Goal: Task Accomplishment & Management: Manage account settings

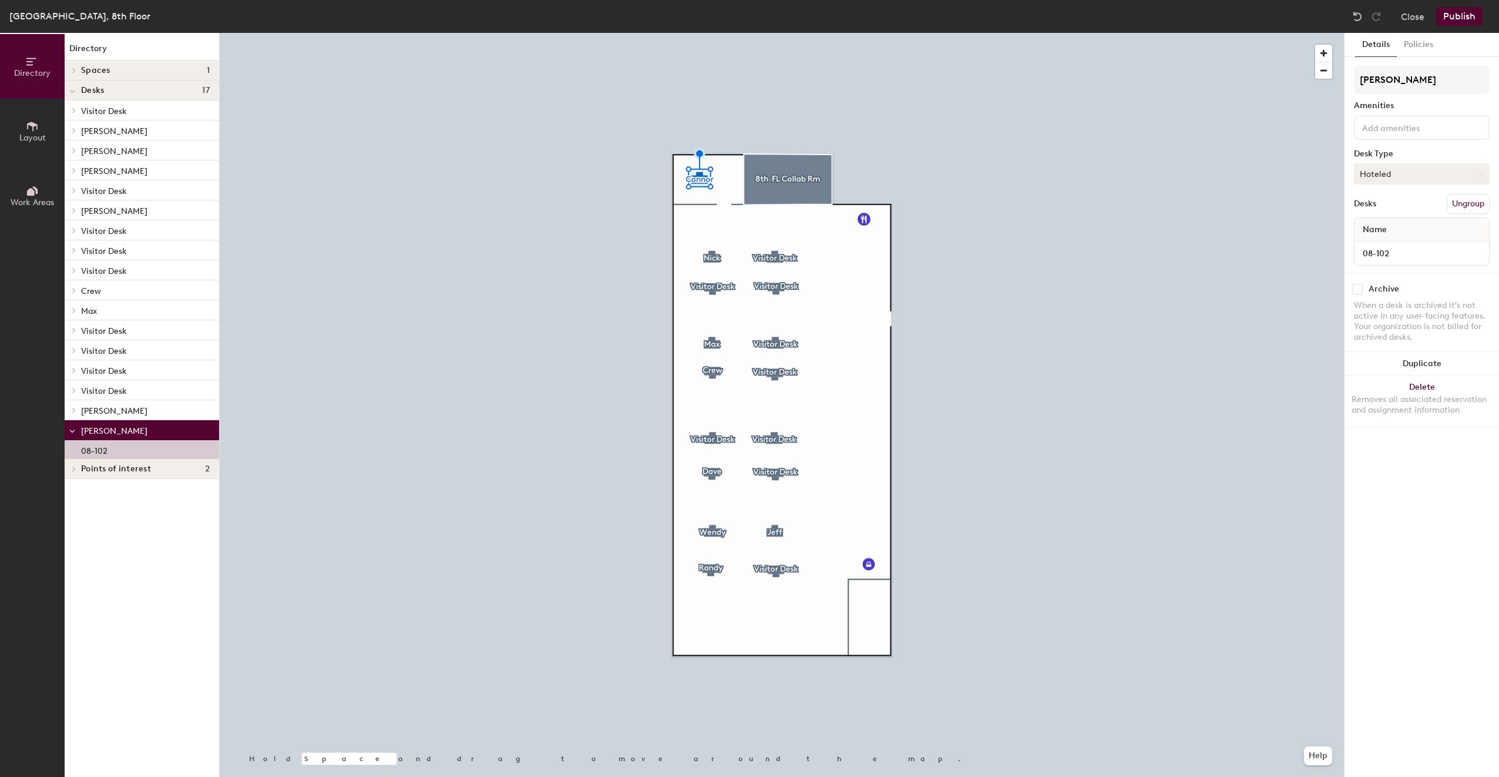
click at [1412, 179] on button "Hoteled" at bounding box center [1422, 173] width 136 height 21
click at [1413, 205] on div "Assigned" at bounding box center [1413, 210] width 117 height 18
click at [1407, 167] on button "Assigned" at bounding box center [1422, 173] width 136 height 21
click at [1413, 214] on div "Assigned" at bounding box center [1413, 210] width 117 height 18
click at [1393, 246] on input "08-102" at bounding box center [1422, 253] width 130 height 16
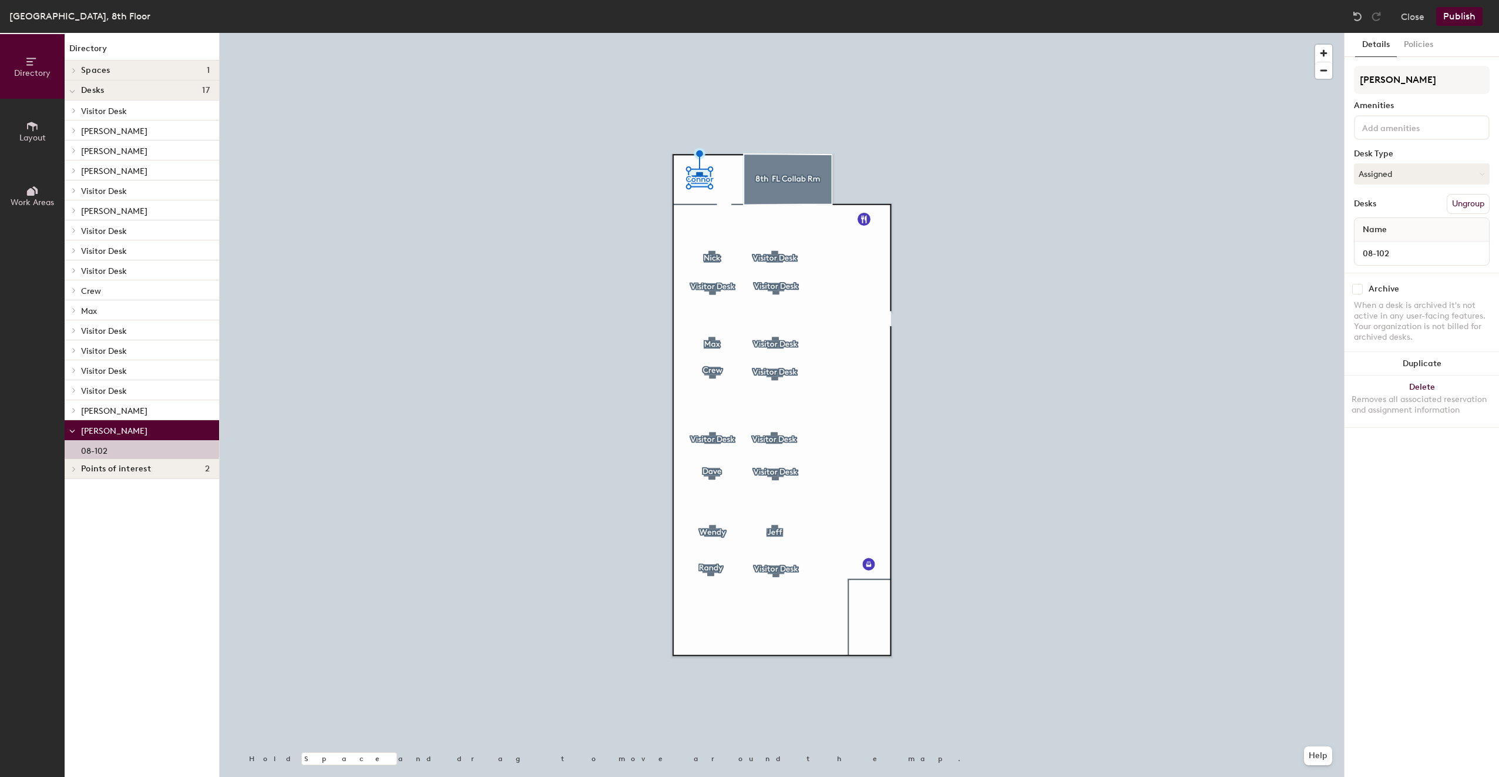
click at [1411, 224] on div "Name" at bounding box center [1422, 229] width 135 height 23
click at [1453, 19] on button "Publish" at bounding box center [1459, 16] width 46 height 19
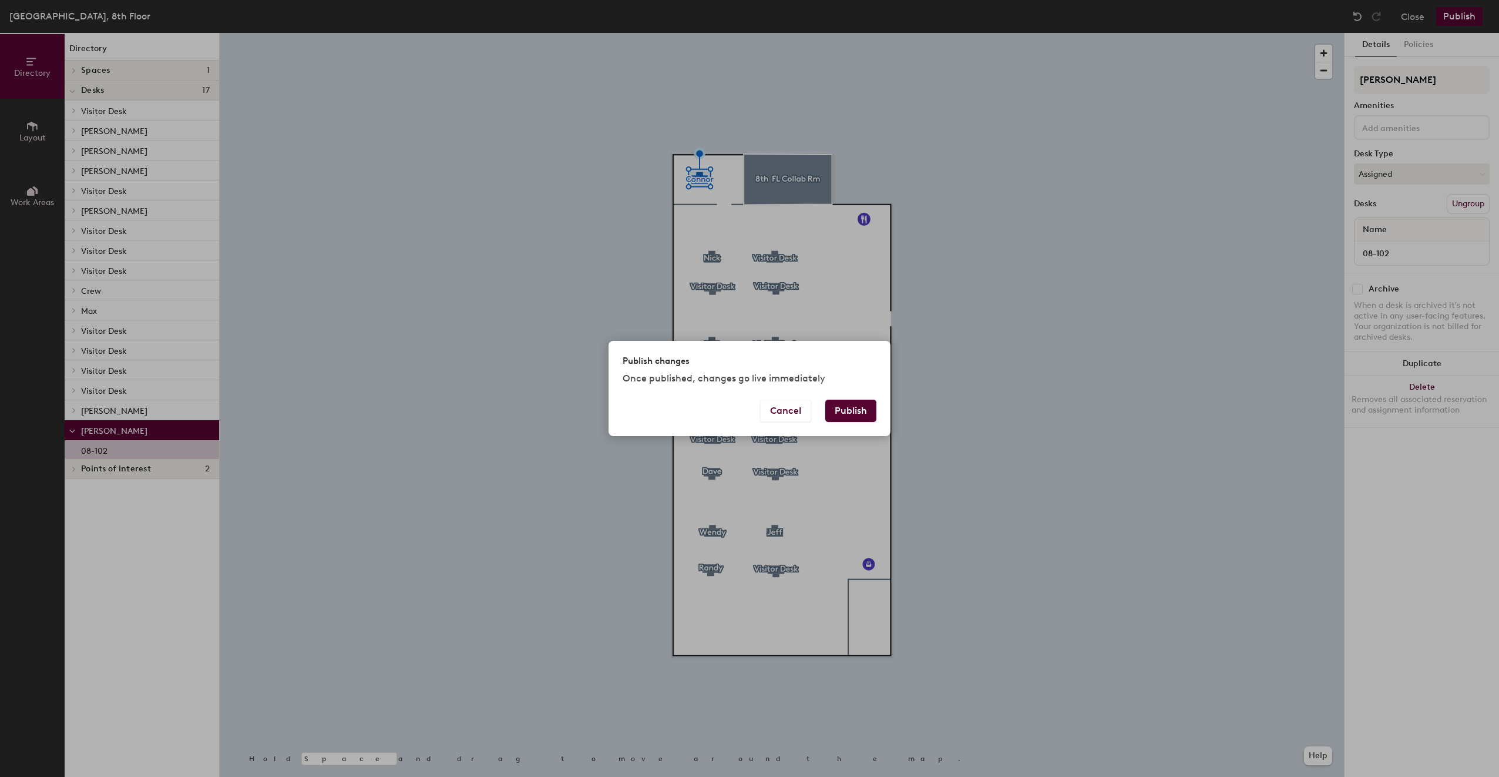
click at [860, 411] on button "Publish" at bounding box center [850, 410] width 51 height 22
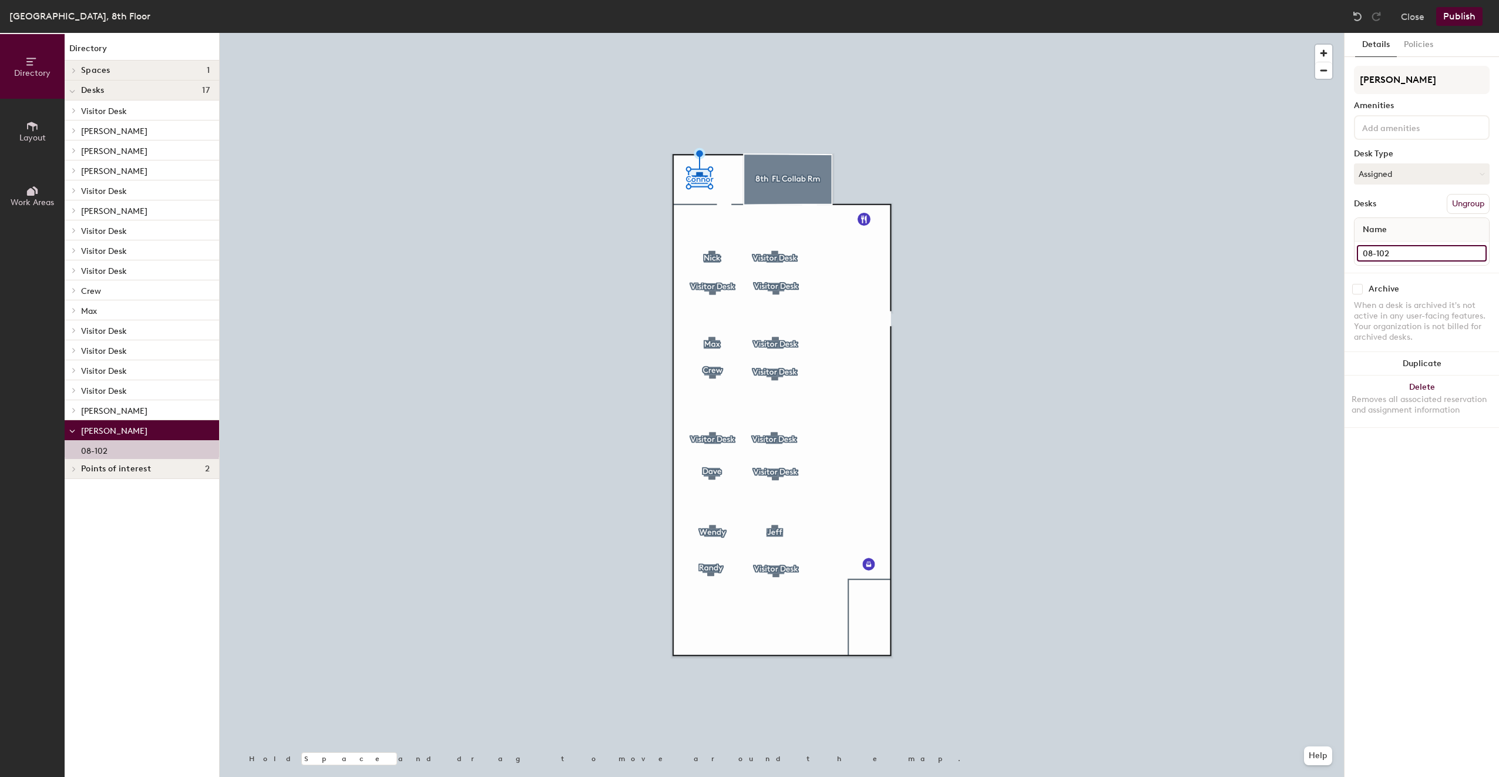
click at [1394, 246] on input "08-102" at bounding box center [1422, 253] width 130 height 16
click at [1411, 231] on div "Name" at bounding box center [1422, 229] width 135 height 23
click at [1410, 116] on div at bounding box center [1422, 127] width 136 height 25
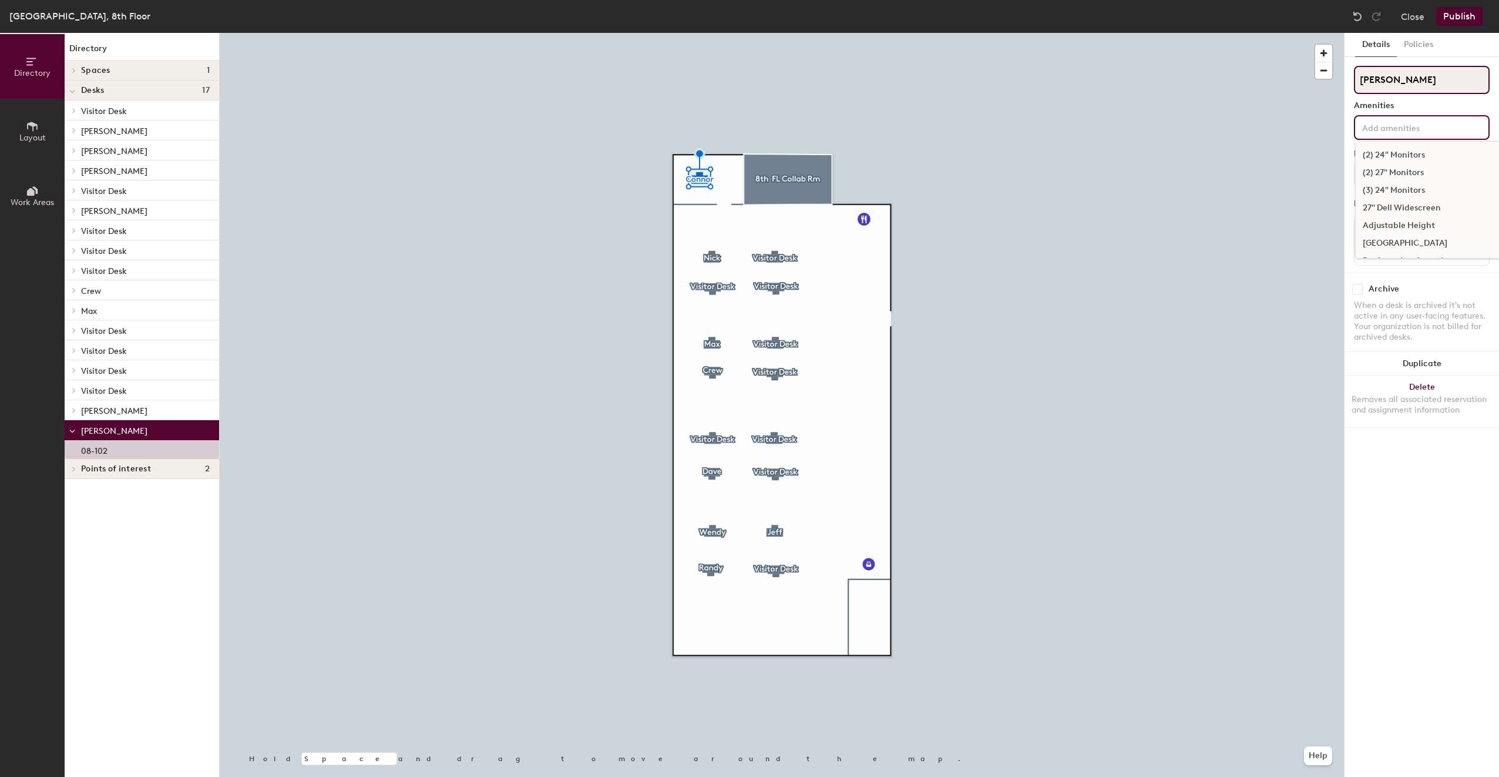
click at [1434, 83] on input "[PERSON_NAME]" at bounding box center [1422, 80] width 136 height 28
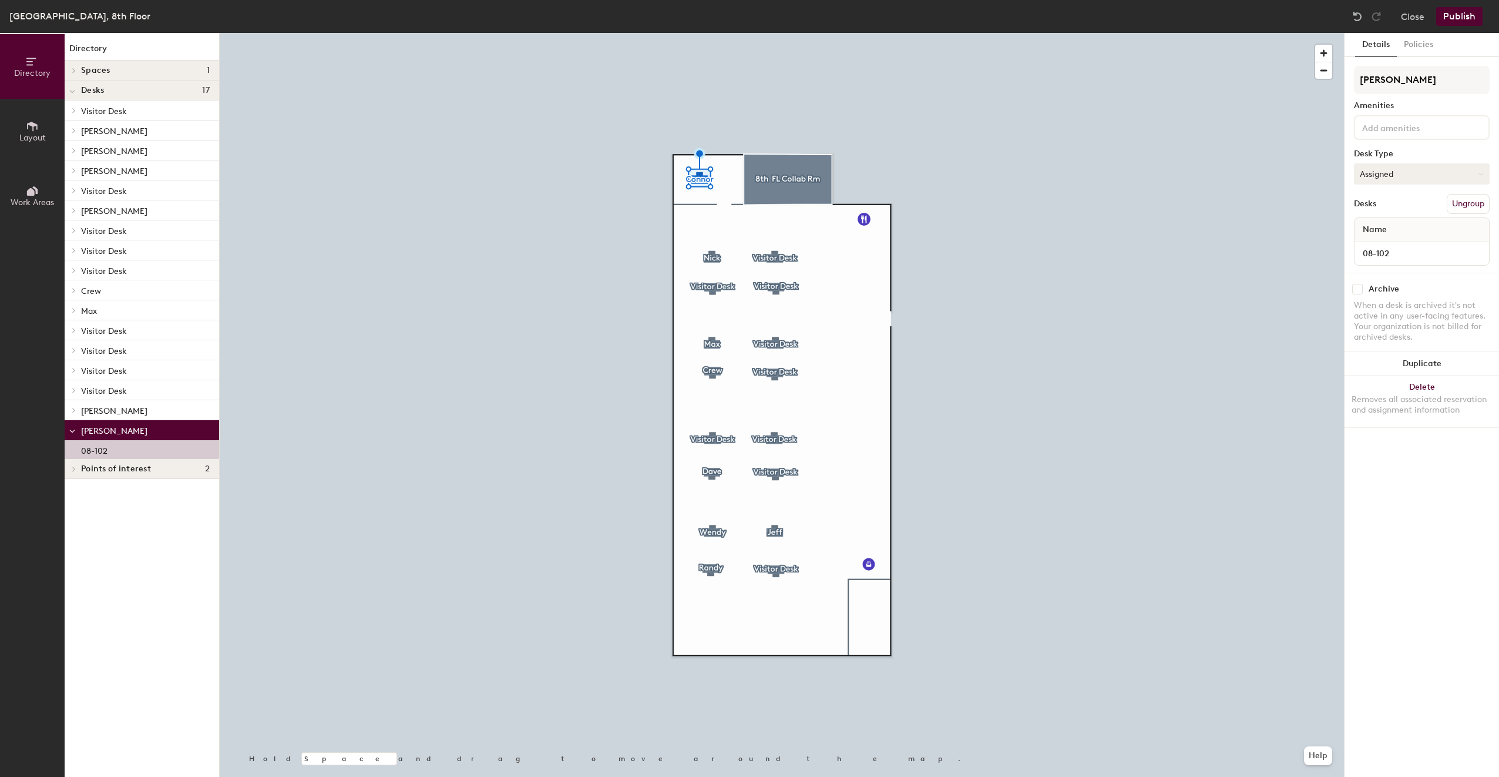
click at [1396, 178] on button "Assigned" at bounding box center [1422, 173] width 136 height 21
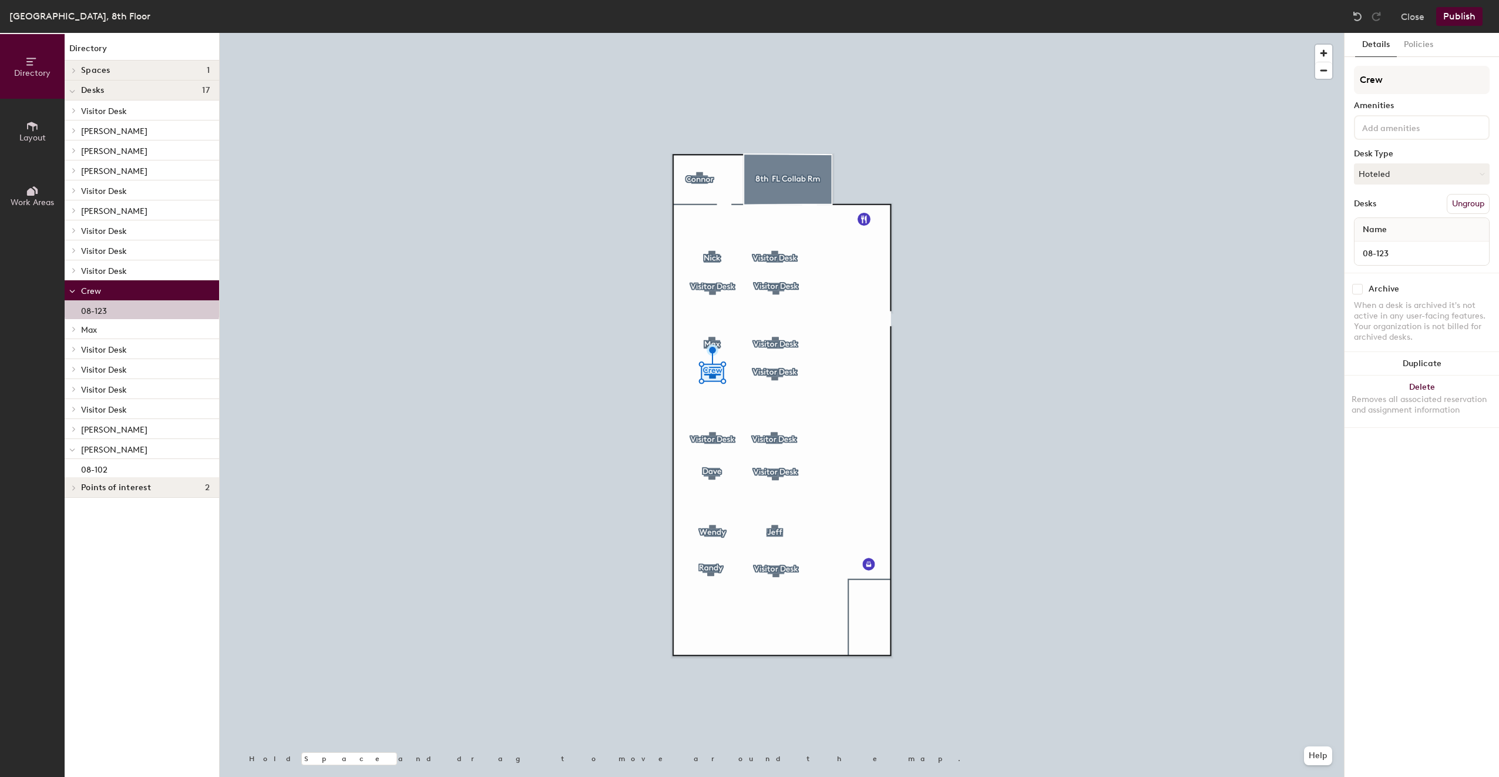
click at [1450, 16] on button "Publish" at bounding box center [1459, 16] width 46 height 19
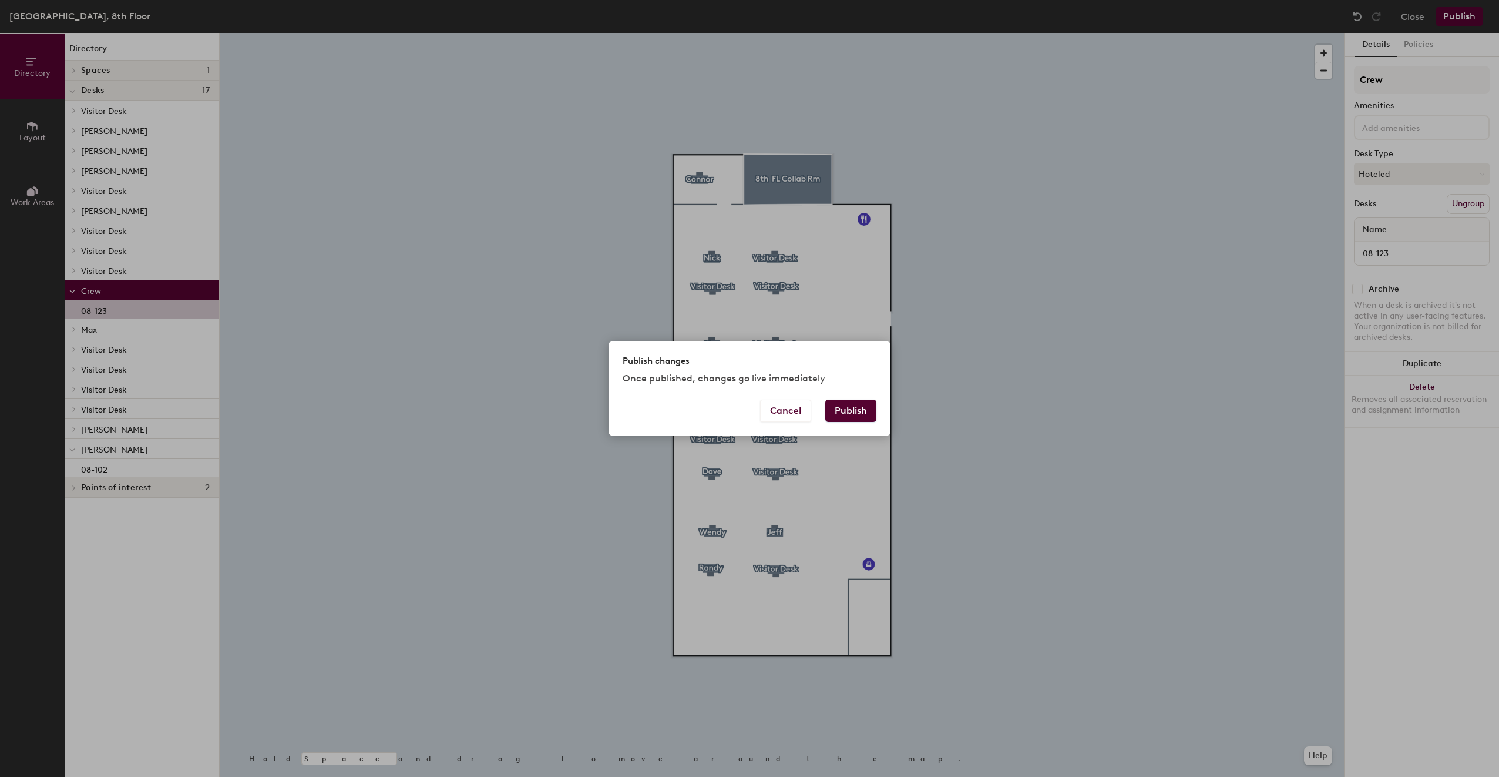
click at [845, 414] on button "Publish" at bounding box center [850, 410] width 51 height 22
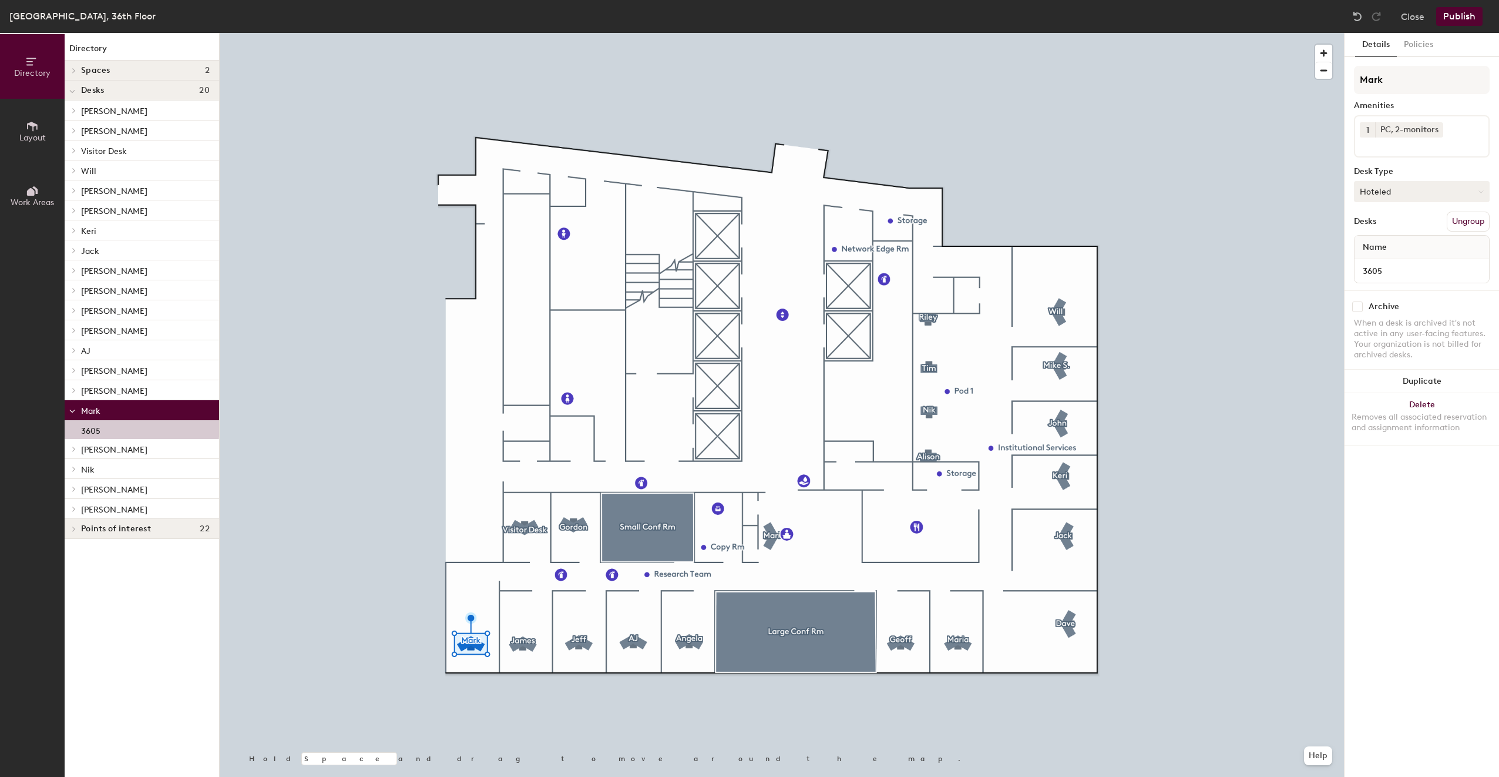
click at [1422, 189] on button "Hoteled" at bounding box center [1422, 191] width 136 height 21
click at [1392, 228] on div "Assigned" at bounding box center [1413, 228] width 117 height 18
click at [1471, 16] on button "Publish" at bounding box center [1459, 16] width 46 height 19
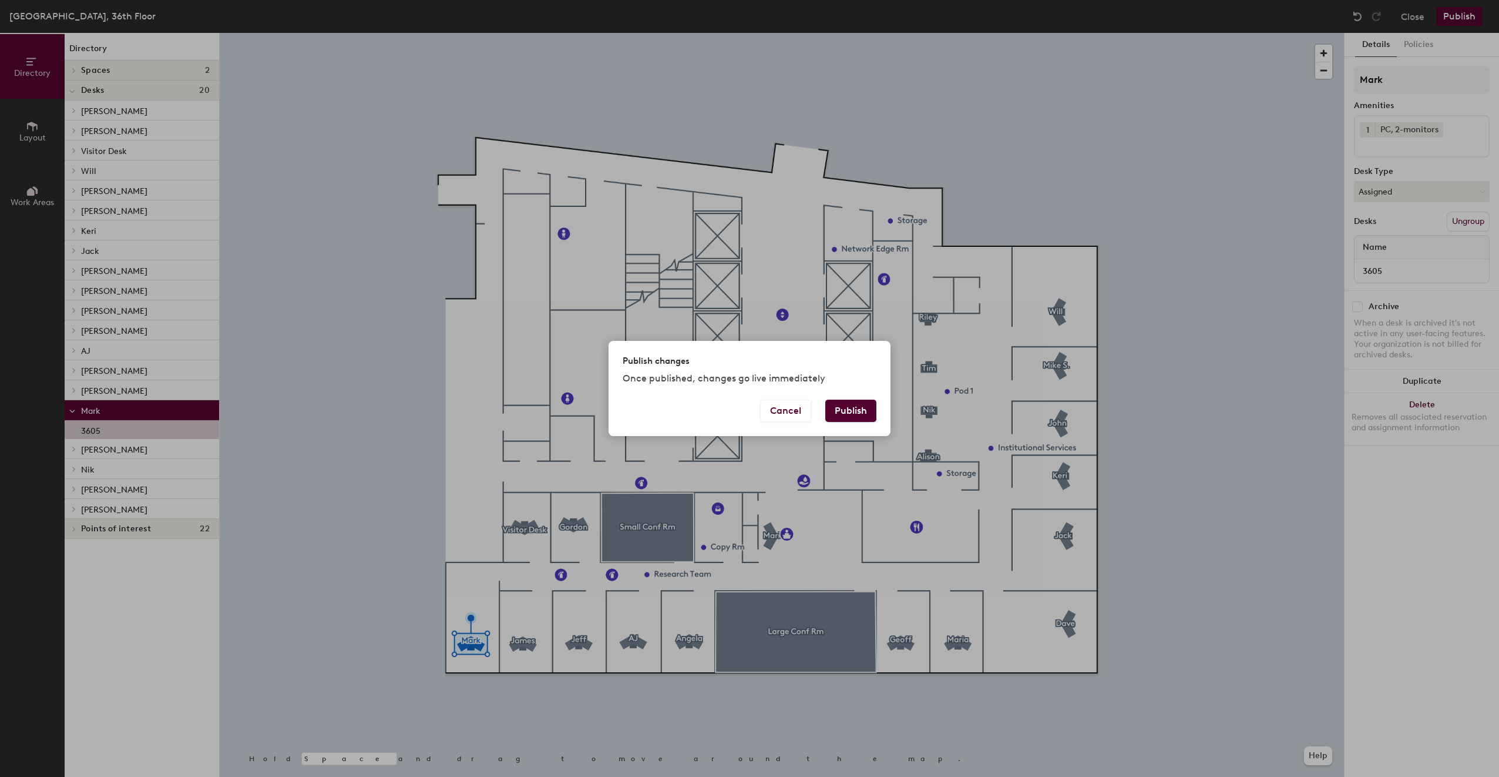
click at [875, 415] on button "Publish" at bounding box center [850, 410] width 51 height 22
click at [1316, 757] on div "Publish changes Once published, changes go live immediately Cancel Publish" at bounding box center [749, 388] width 1499 height 777
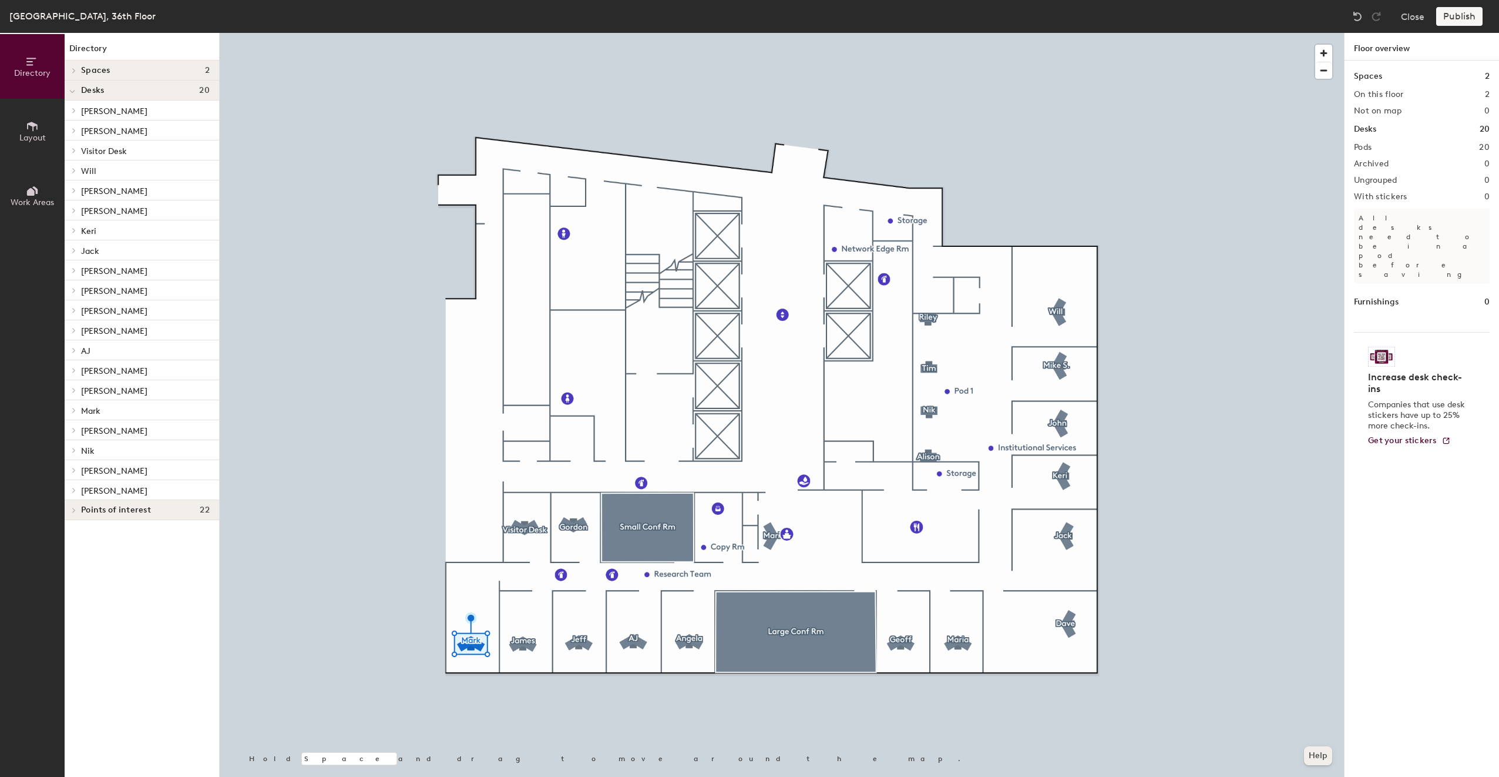
click at [1316, 755] on button "Help" at bounding box center [1318, 755] width 28 height 19
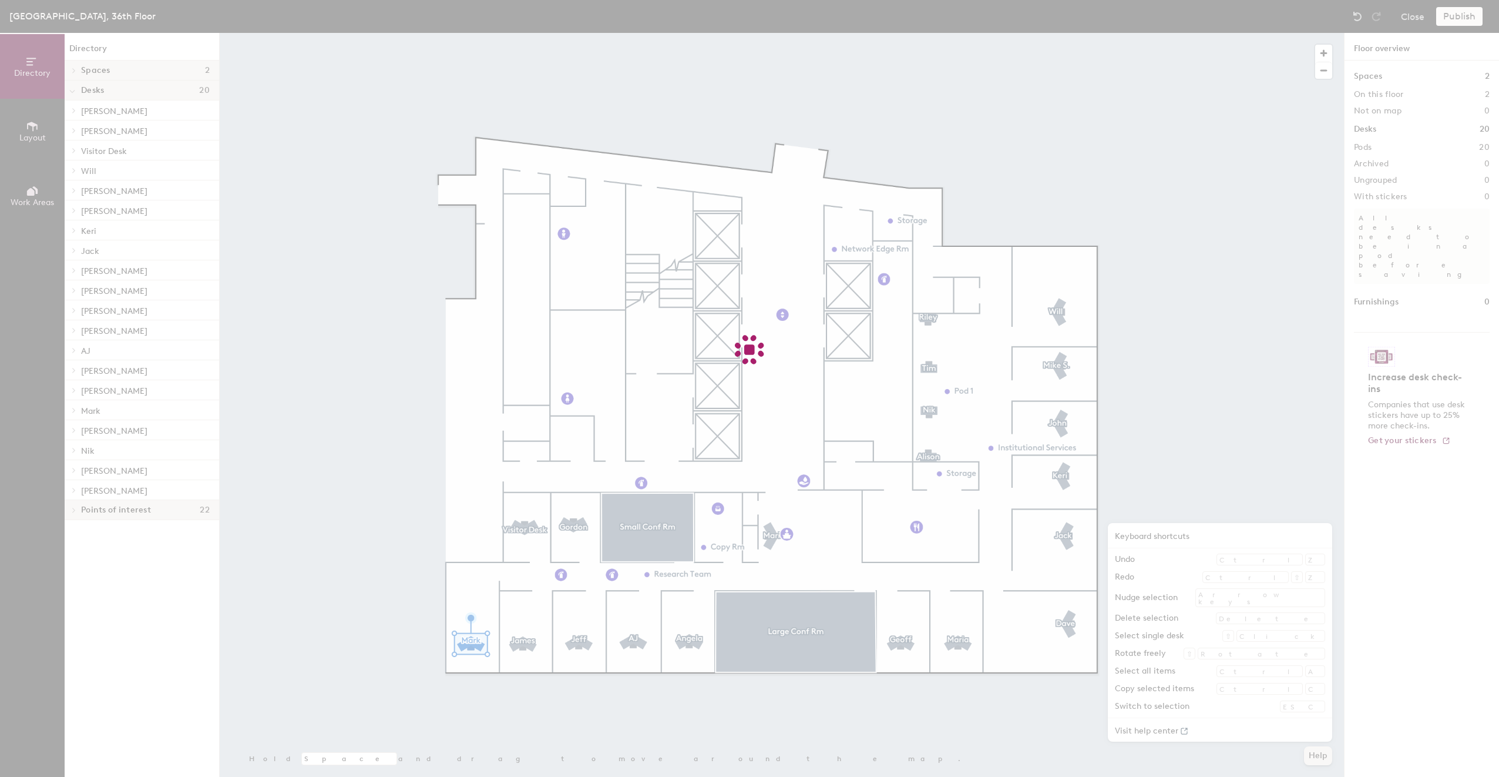
click at [1316, 755] on div at bounding box center [749, 388] width 1499 height 777
